Goal: Task Accomplishment & Management: Use online tool/utility

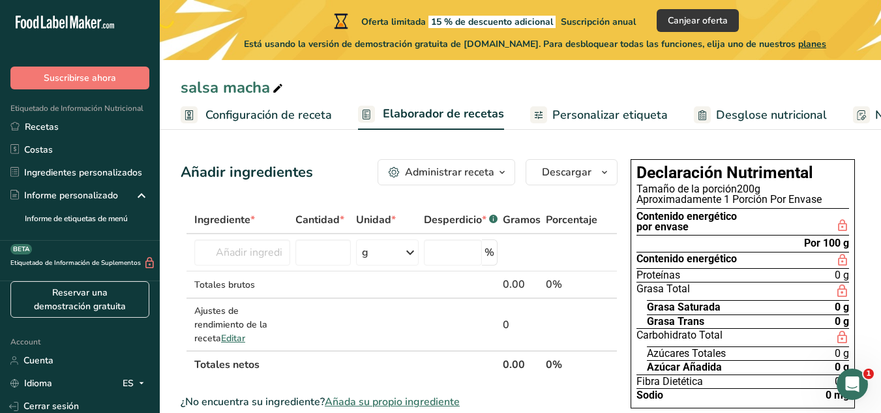
click at [345, 182] on div "Añadir ingredientes Administrar receta Eliminar receta Duplicar receta Escalar …" at bounding box center [399, 172] width 437 height 26
click at [238, 246] on input "text" at bounding box center [242, 252] width 96 height 26
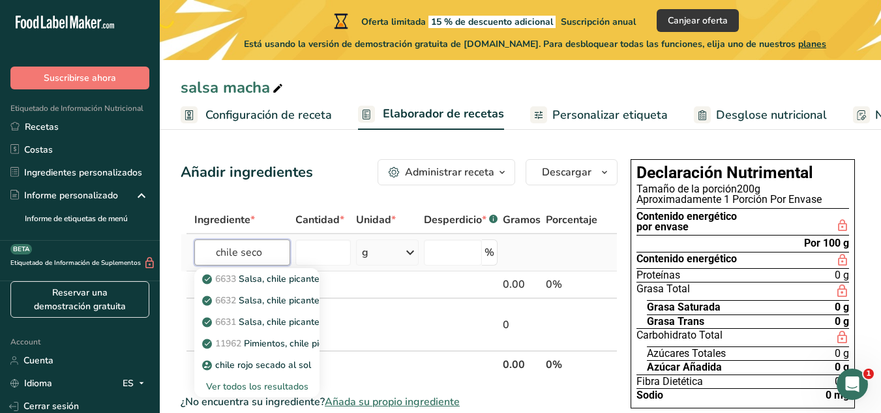
type input "chile seco"
type input "[GEOGRAPHIC_DATA]"
click at [267, 382] on div "Ver todos los resultados" at bounding box center [257, 387] width 104 height 14
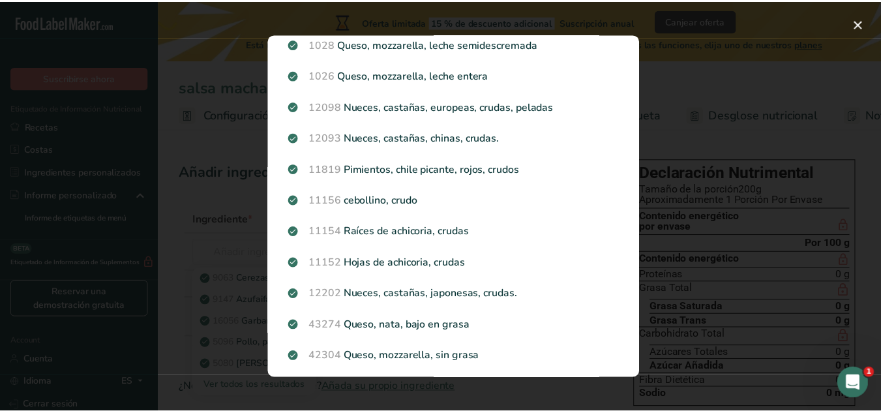
scroll to position [1382, 0]
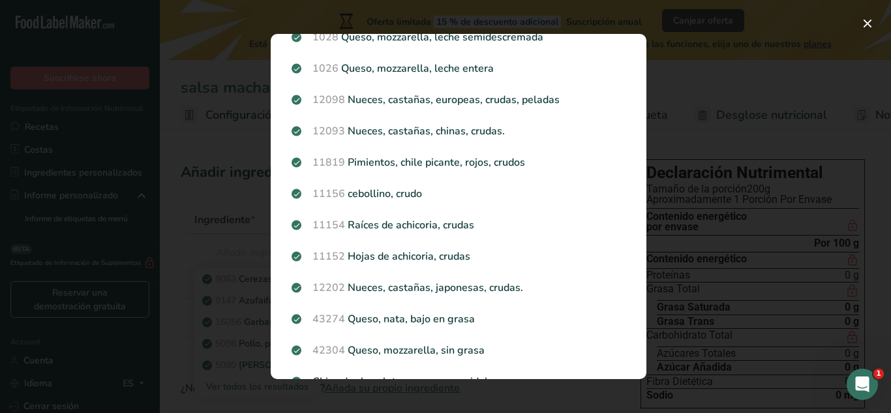
click at [246, 209] on div "Search results modal" at bounding box center [445, 206] width 891 height 413
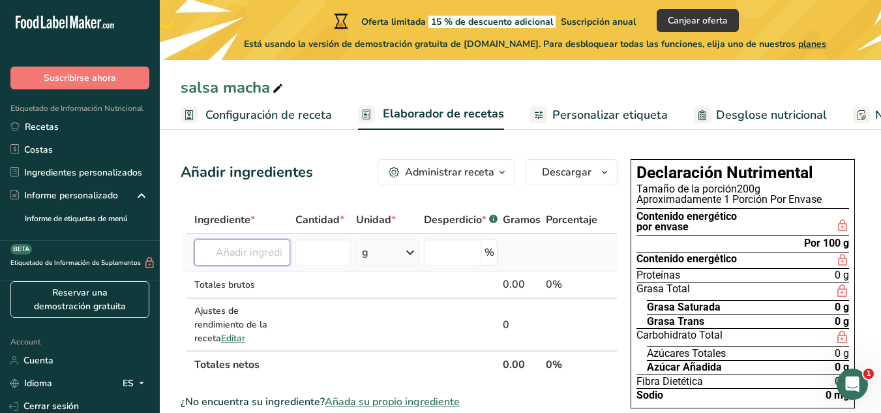
click at [256, 249] on input "text" at bounding box center [242, 252] width 96 height 26
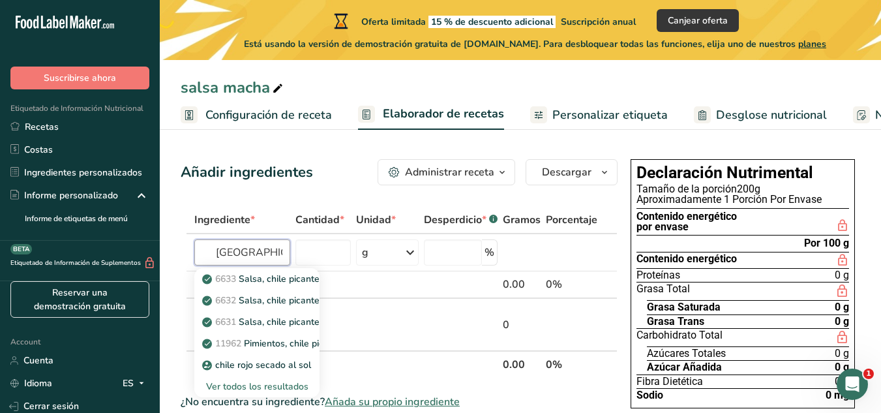
type input "[GEOGRAPHIC_DATA]"
click at [246, 252] on input "text" at bounding box center [242, 252] width 96 height 26
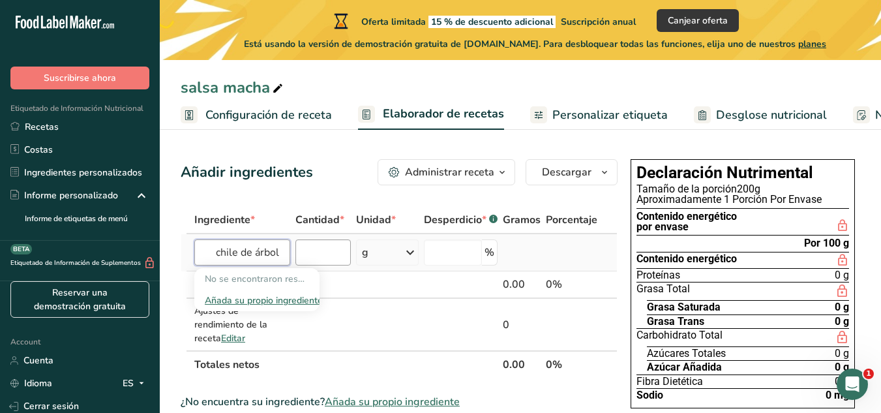
type input "chile de árbol"
click at [331, 248] on input "number" at bounding box center [322, 252] width 55 height 26
